Goal: Task Accomplishment & Management: Manage account settings

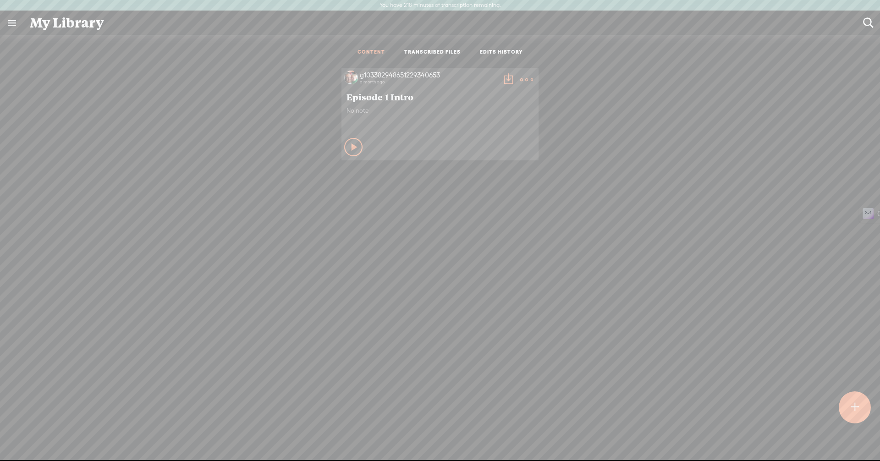
click at [350, 151] on icon at bounding box center [354, 146] width 9 height 9
click at [346, 156] on div "Stop Content Private" at bounding box center [440, 147] width 192 height 21
click at [350, 144] on icon at bounding box center [353, 146] width 9 height 9
click at [520, 76] on t at bounding box center [526, 79] width 13 height 13
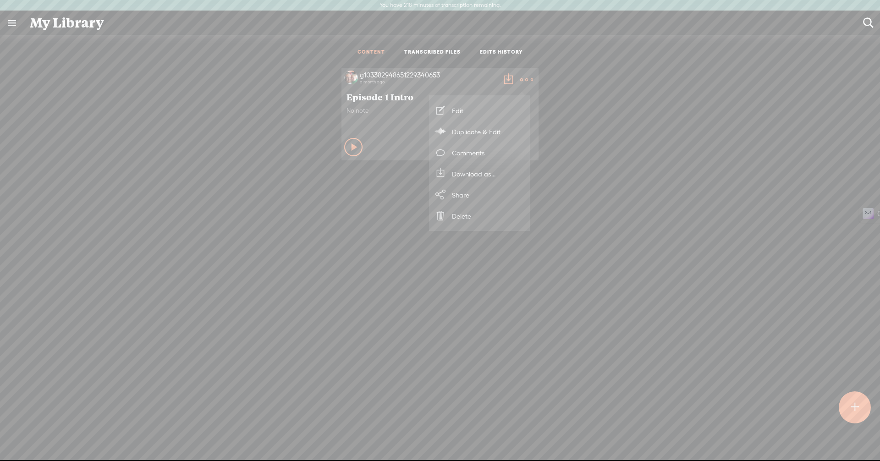
click at [462, 211] on link "Delete" at bounding box center [479, 215] width 92 height 21
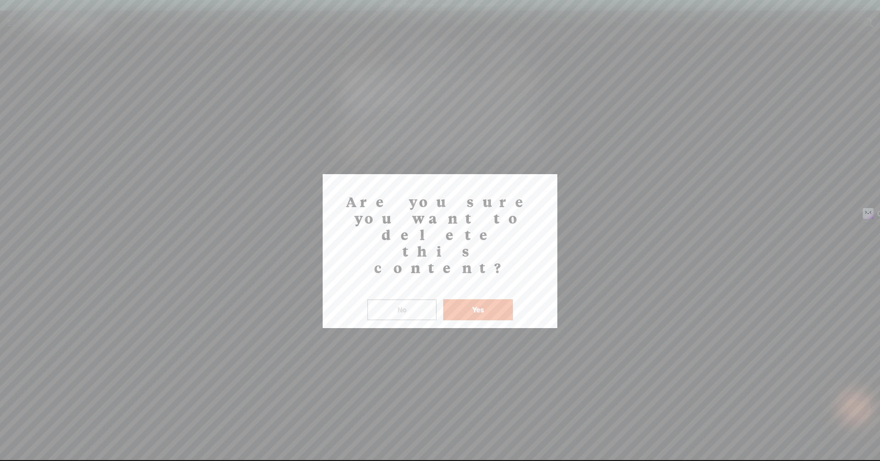
click at [469, 299] on button "Yes" at bounding box center [478, 309] width 70 height 21
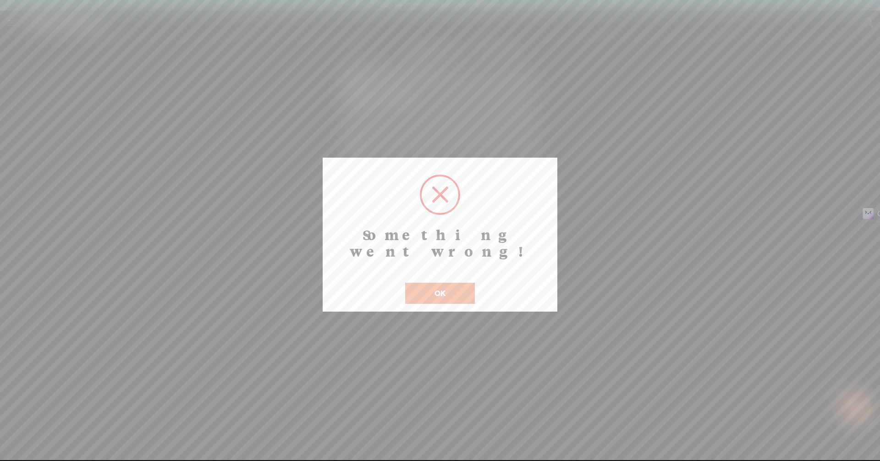
click at [442, 283] on button "OK" at bounding box center [440, 293] width 70 height 21
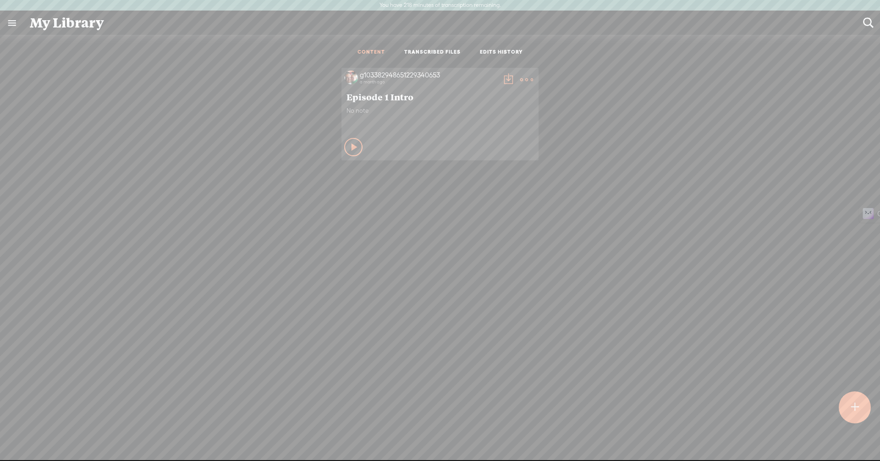
click at [520, 80] on t at bounding box center [526, 79] width 13 height 13
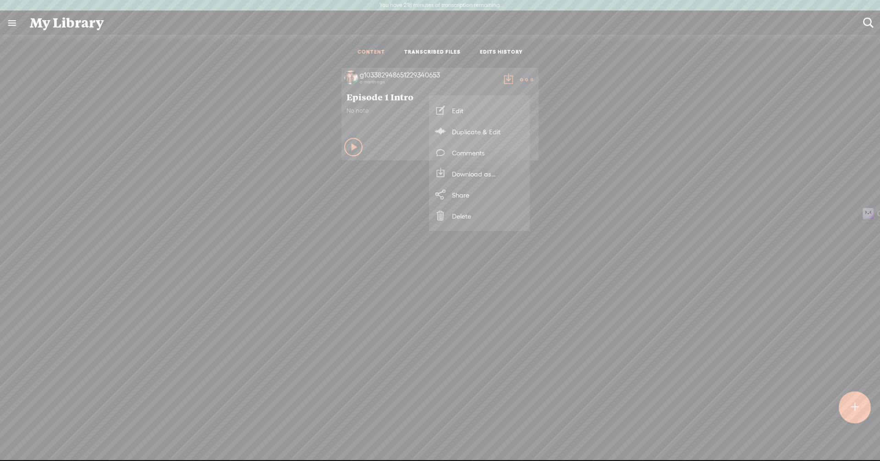
click at [465, 209] on link "Delete" at bounding box center [479, 215] width 92 height 21
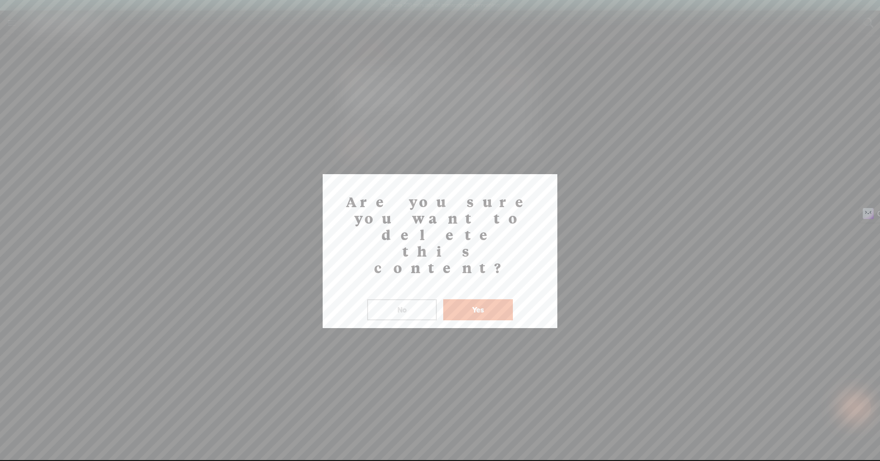
click at [465, 299] on button "Yes" at bounding box center [478, 309] width 70 height 21
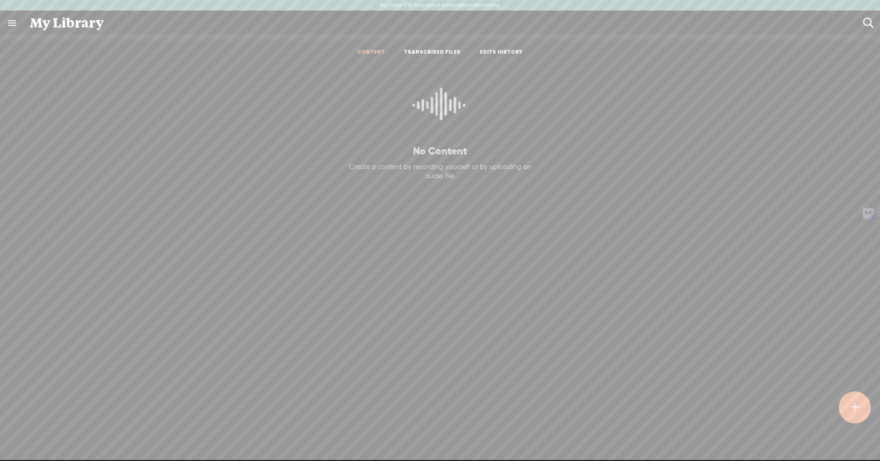
click at [852, 406] on t at bounding box center [854, 407] width 8 height 20
click at [852, 406] on div "Import Mode Import Mode Record Mode Text Language: *: English (US) English (US)…" at bounding box center [440, 253] width 880 height 436
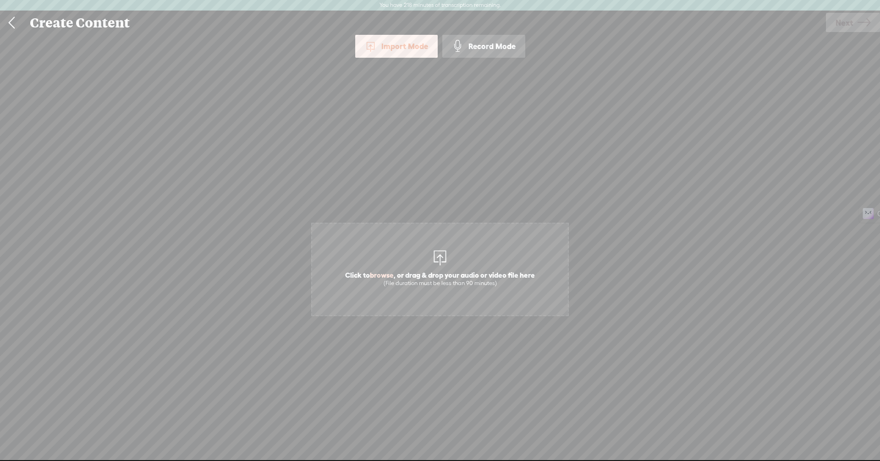
click at [496, 51] on div "Record Mode" at bounding box center [483, 46] width 83 height 23
